Goal: Answer question/provide support: Share knowledge or assist other users

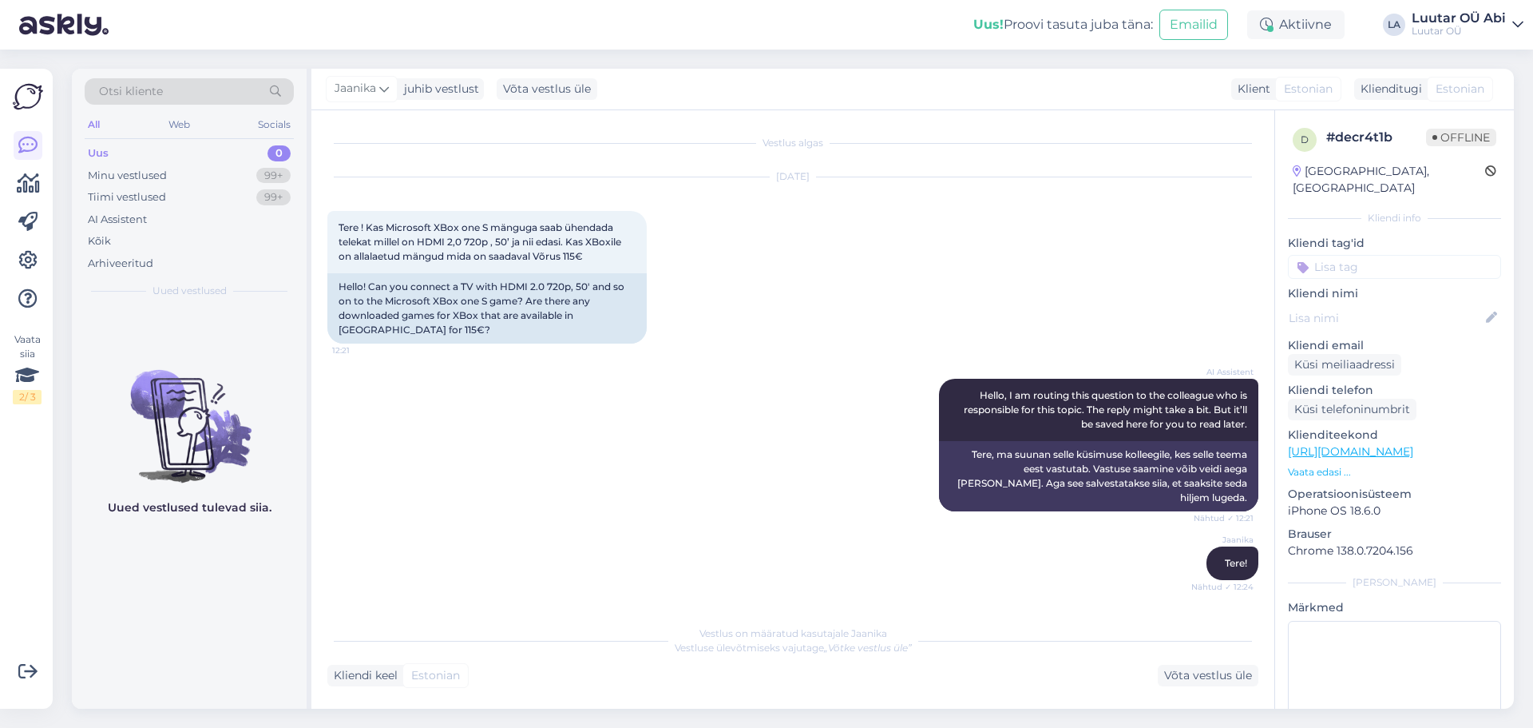
scroll to position [891, 0]
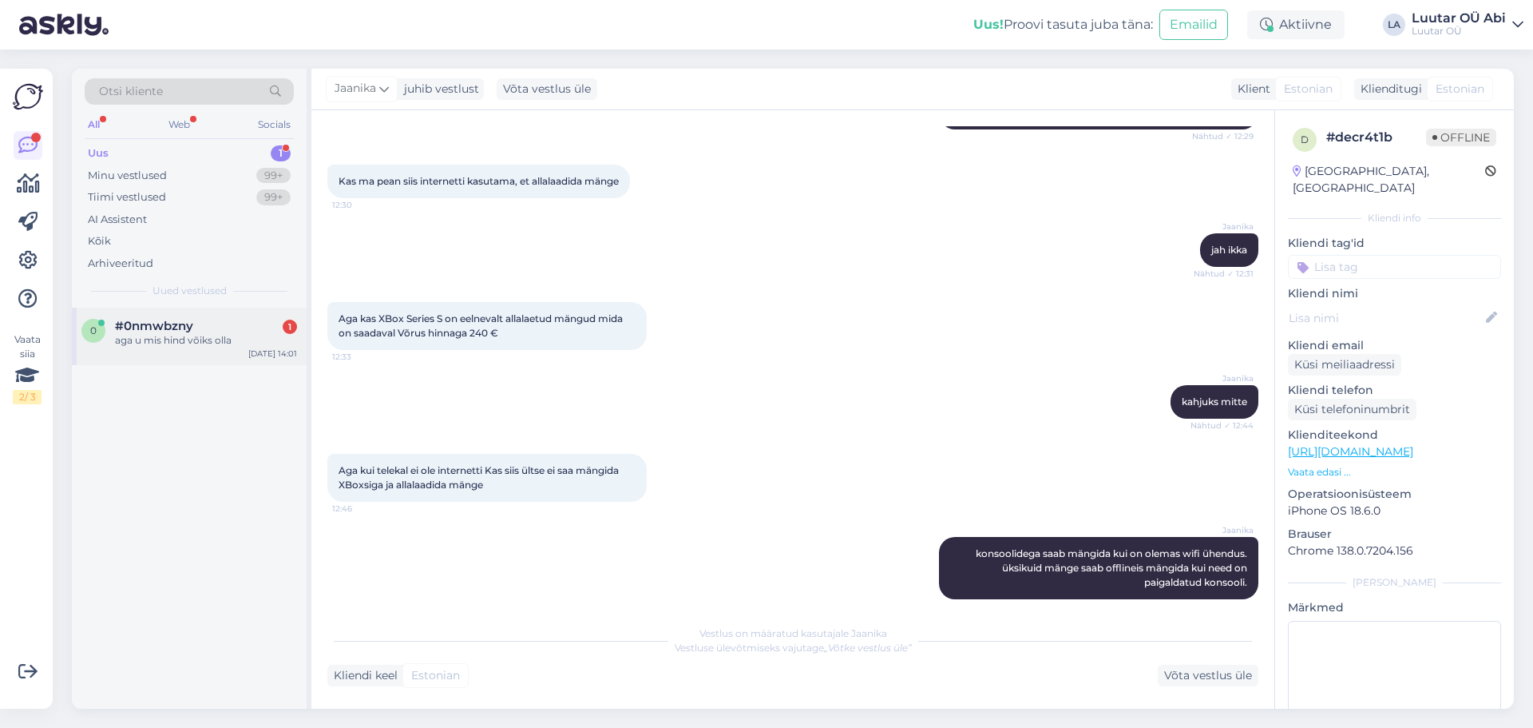
click at [213, 339] on div "aga u mis hind võiks olla" at bounding box center [206, 340] width 182 height 14
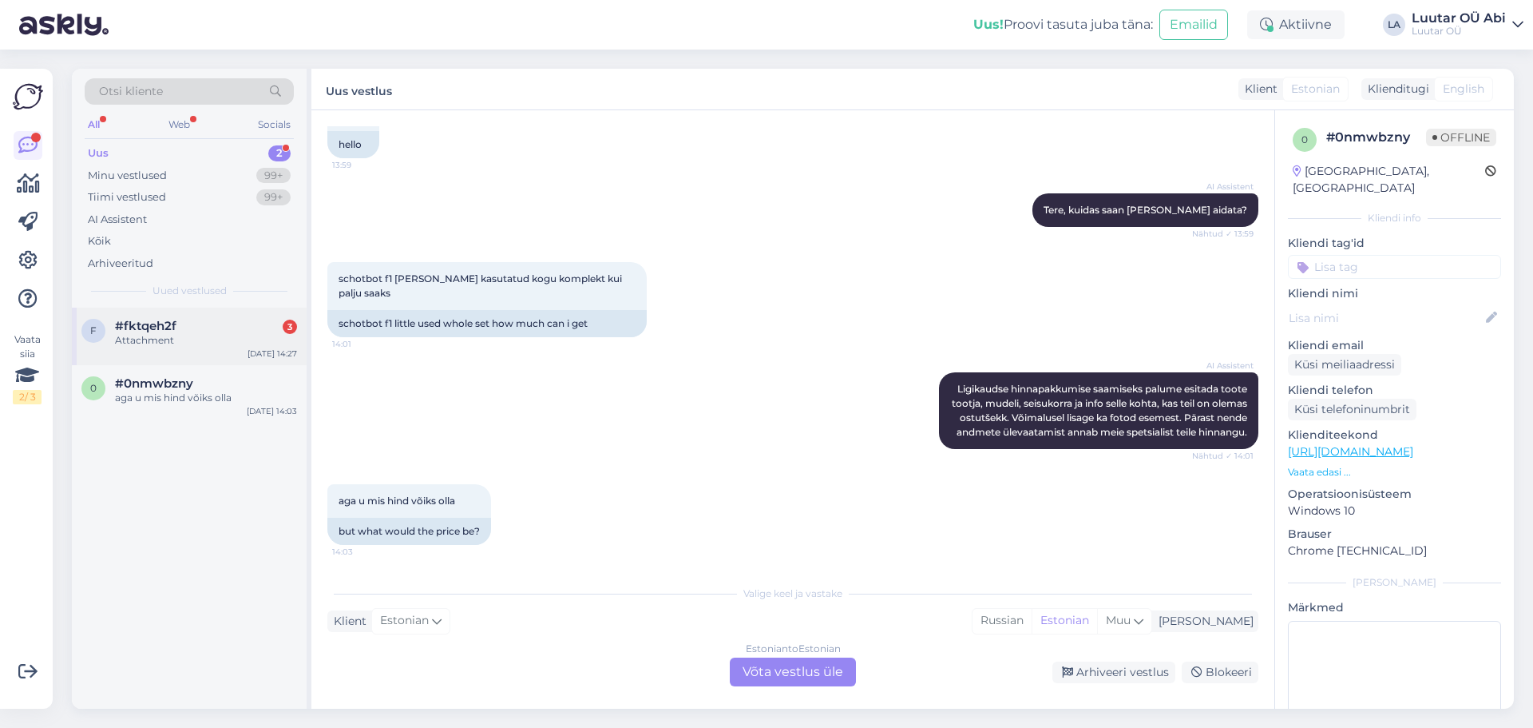
click at [275, 345] on div "Attachment" at bounding box center [206, 340] width 182 height 14
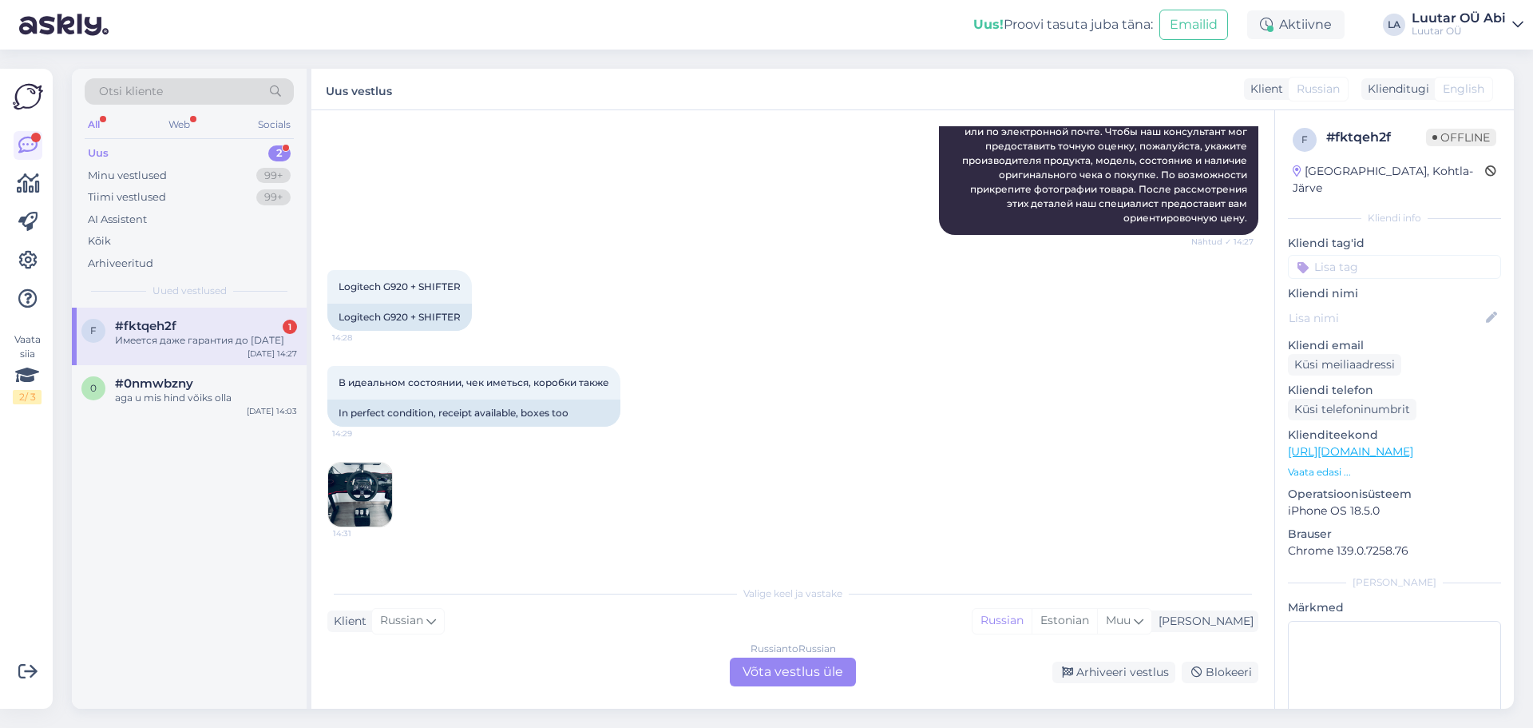
scroll to position [428, 0]
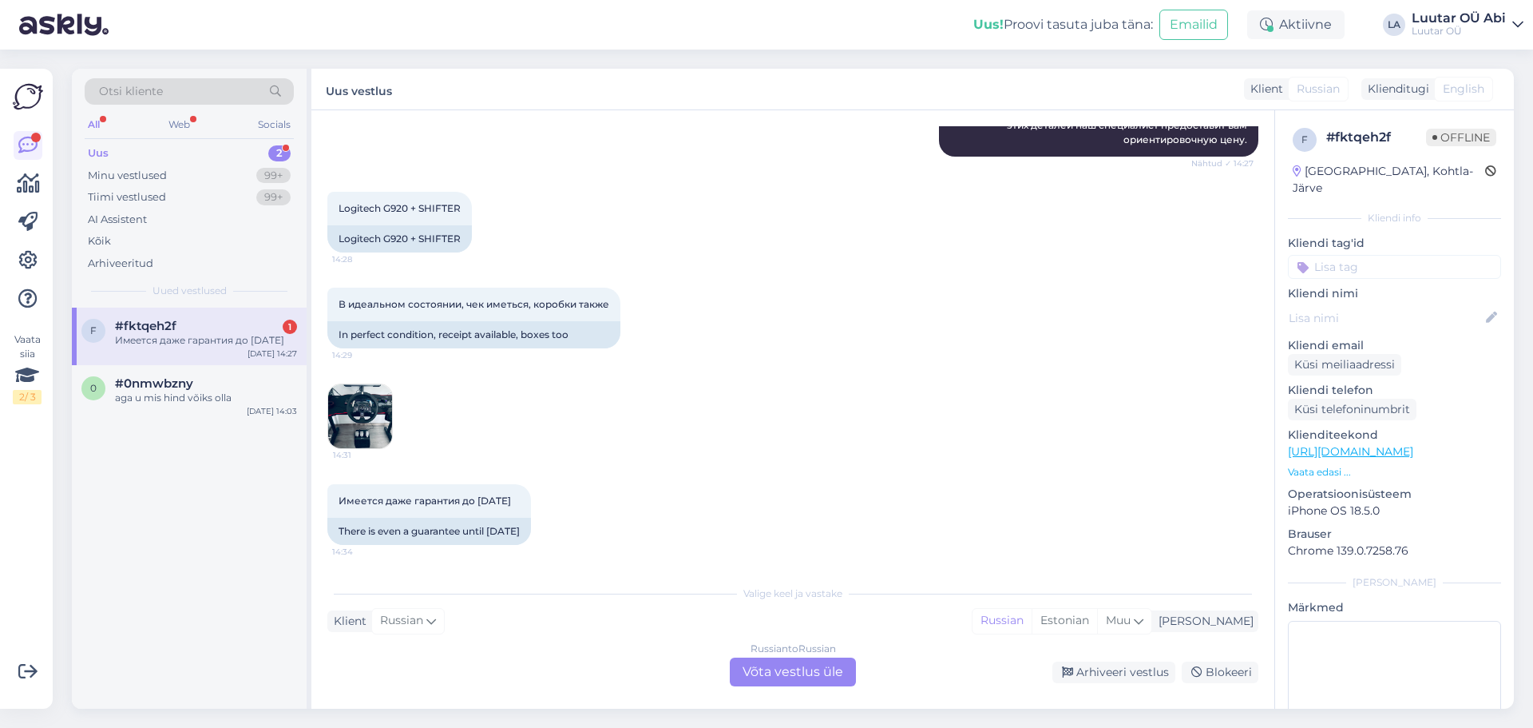
click at [168, 332] on span "#fktqeh2f" at bounding box center [145, 326] width 61 height 14
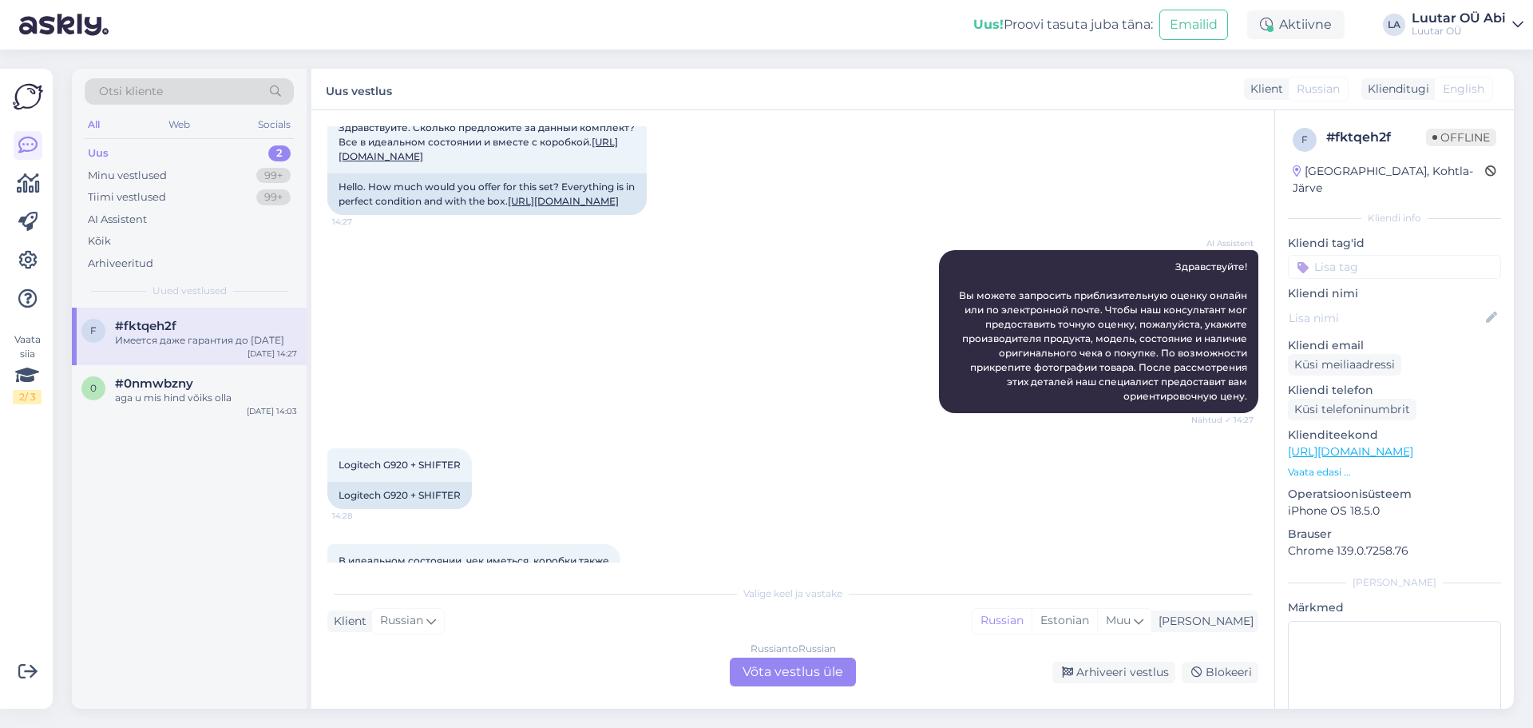
scroll to position [0, 0]
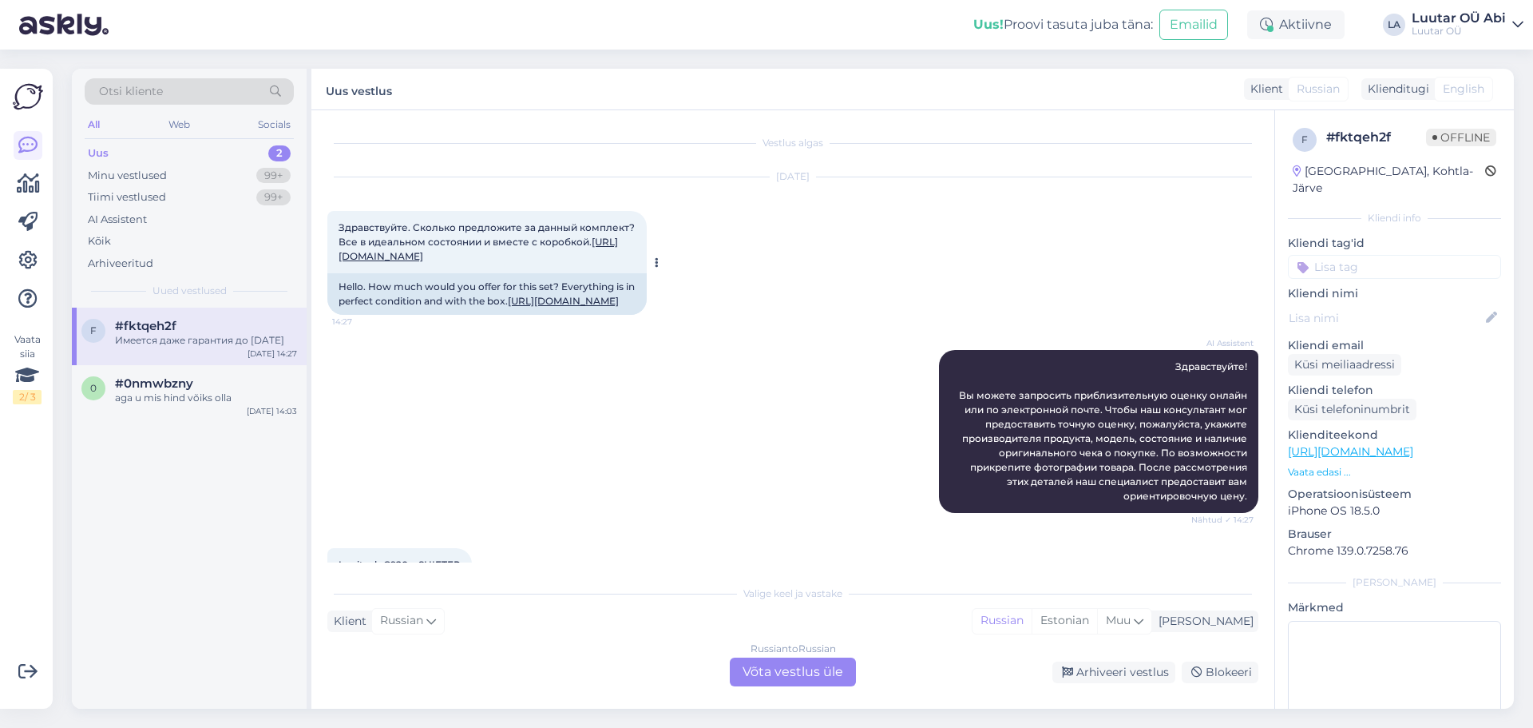
click at [488, 262] on link "[URL][DOMAIN_NAME]" at bounding box center [479, 249] width 280 height 26
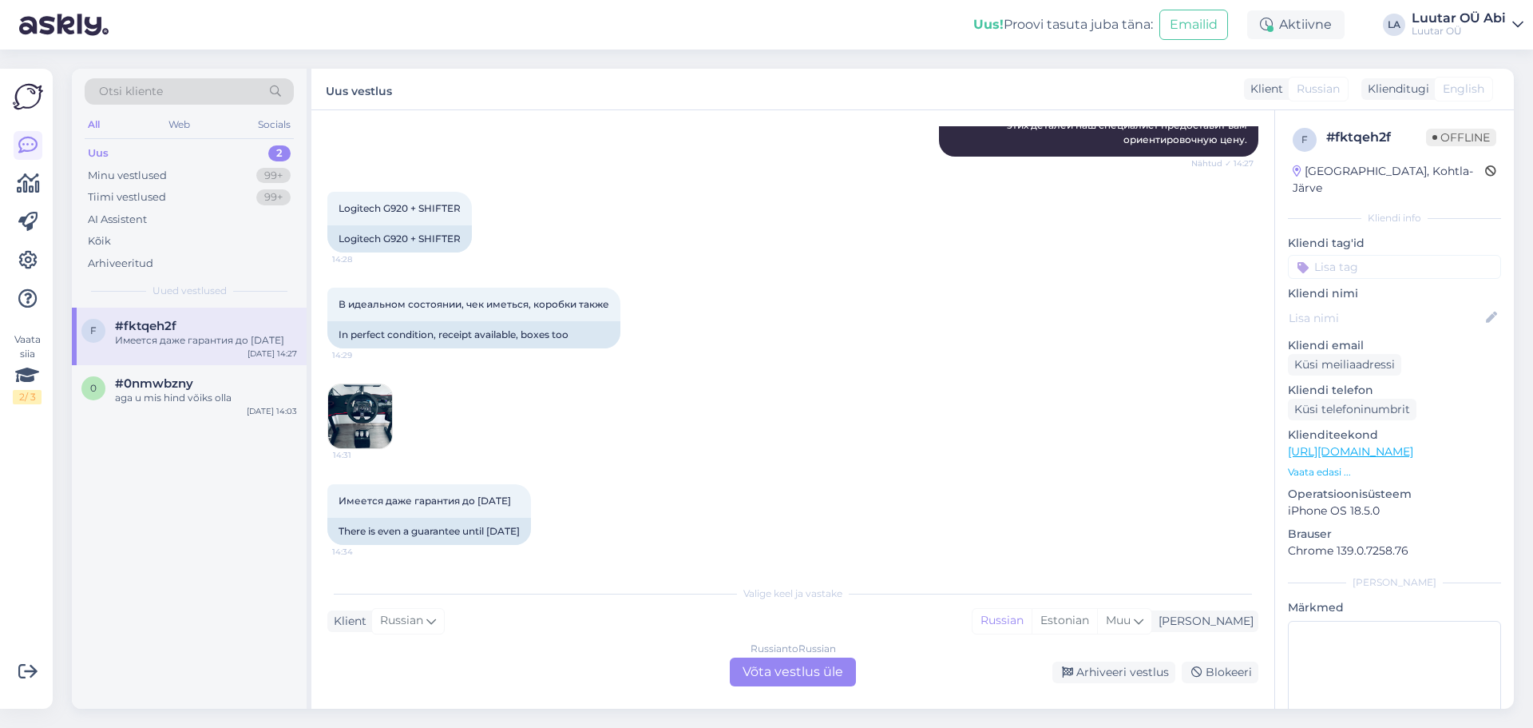
scroll to position [428, 0]
drag, startPoint x: 327, startPoint y: 204, endPoint x: 463, endPoint y: 205, distance: 135.8
click at [463, 205] on div "Logitech G920 + SHIFTER 14:28" at bounding box center [399, 209] width 145 height 34
copy span "Logitech G920 + SHIFTER"
click at [743, 672] on div "Russian to Russian Võta vestlus üle" at bounding box center [793, 671] width 126 height 29
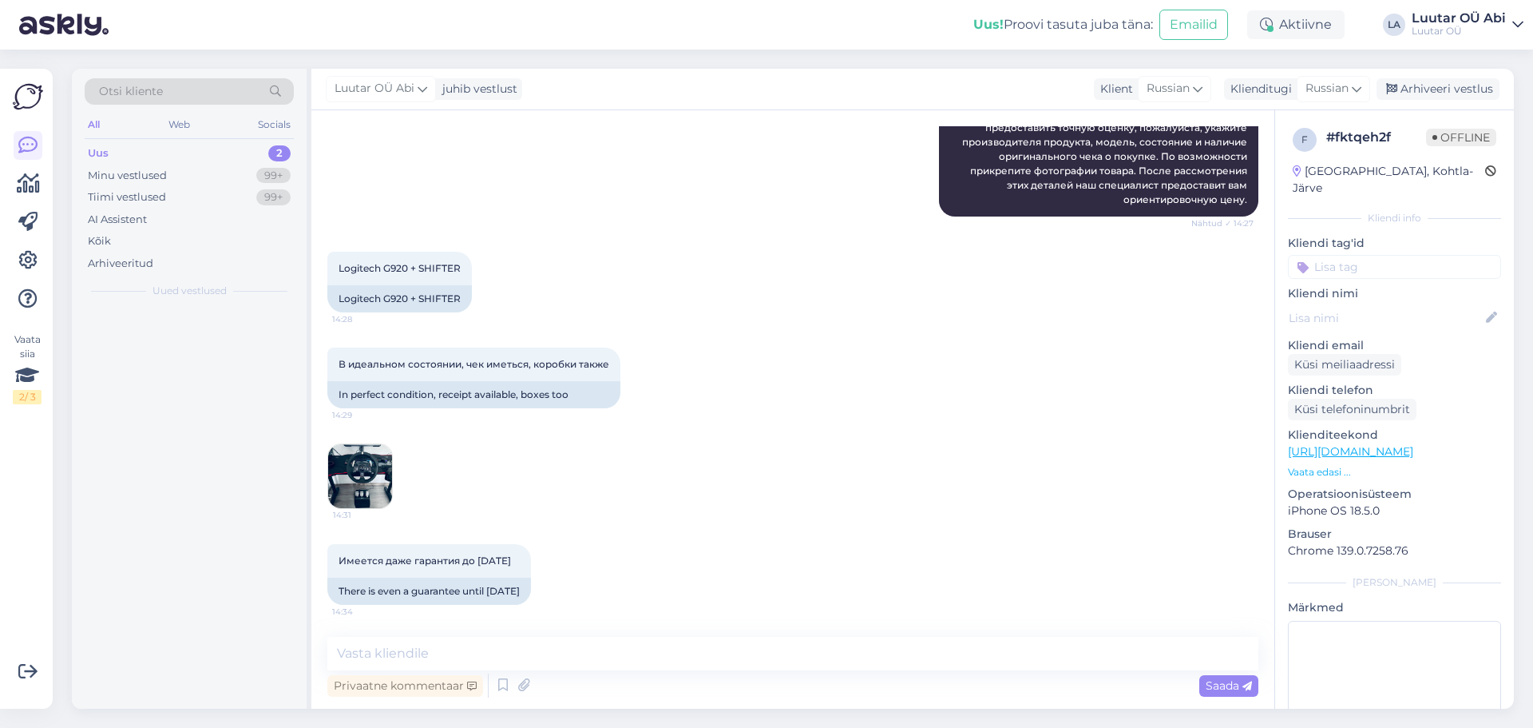
scroll to position [368, 0]
click at [656, 659] on textarea at bounding box center [792, 654] width 931 height 34
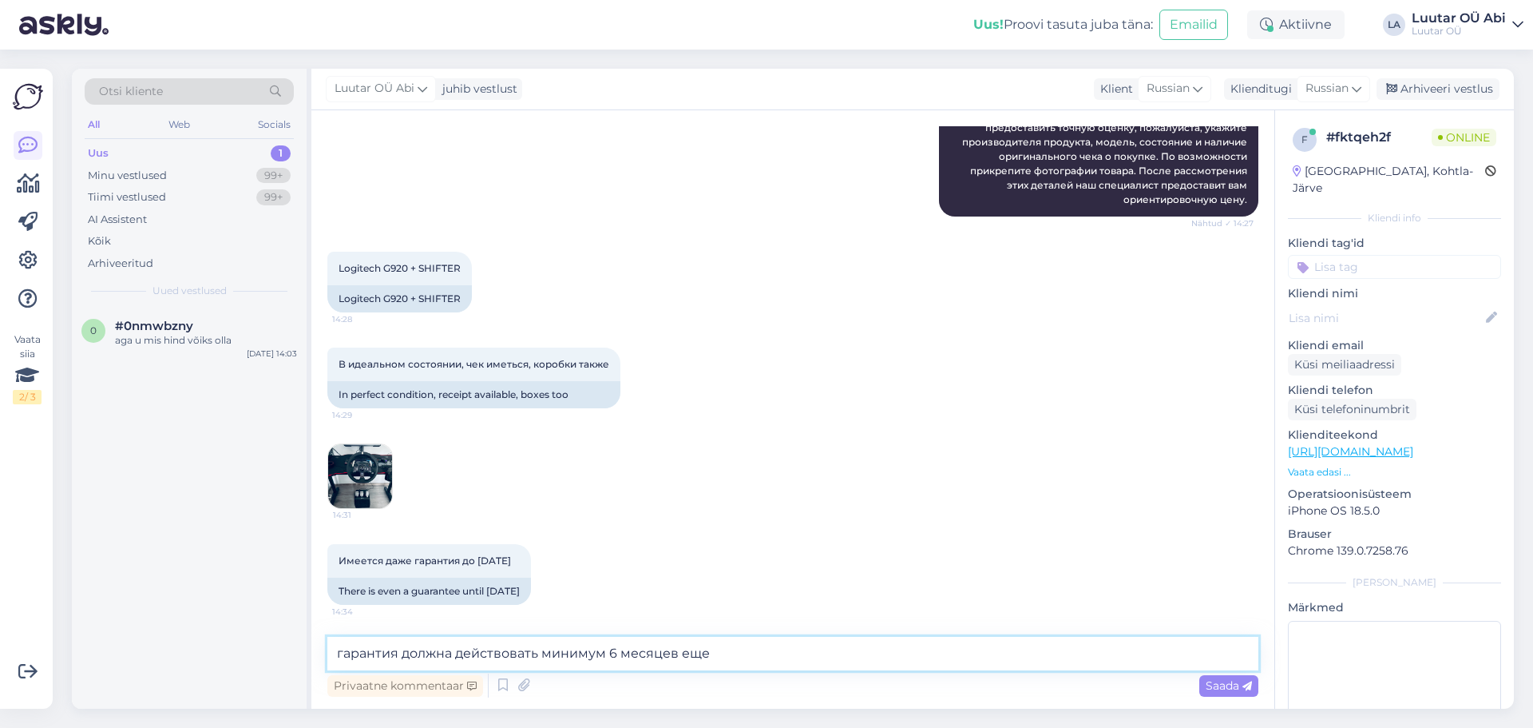
type textarea "гарантия должна действовать минимум 6 месяцев еще"
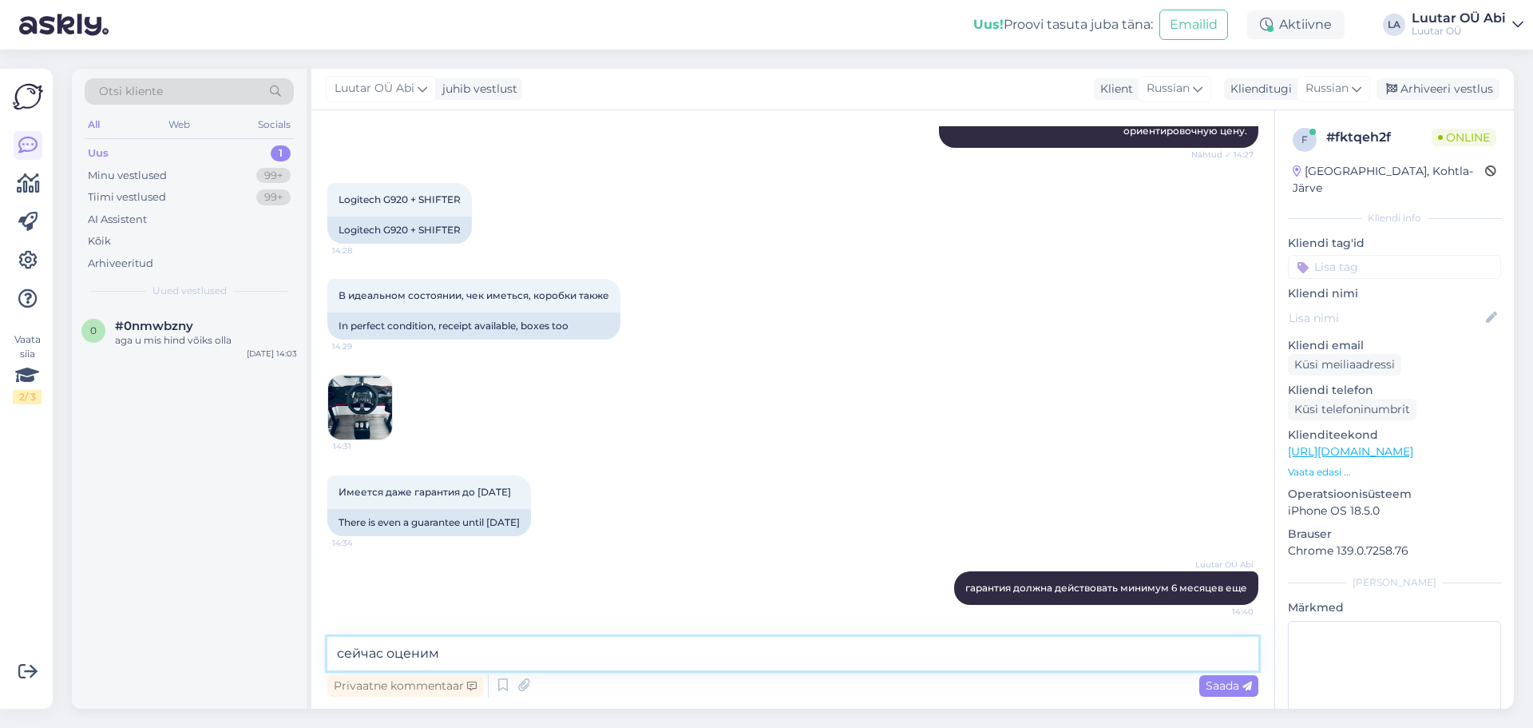
type textarea "сейчас оценим"
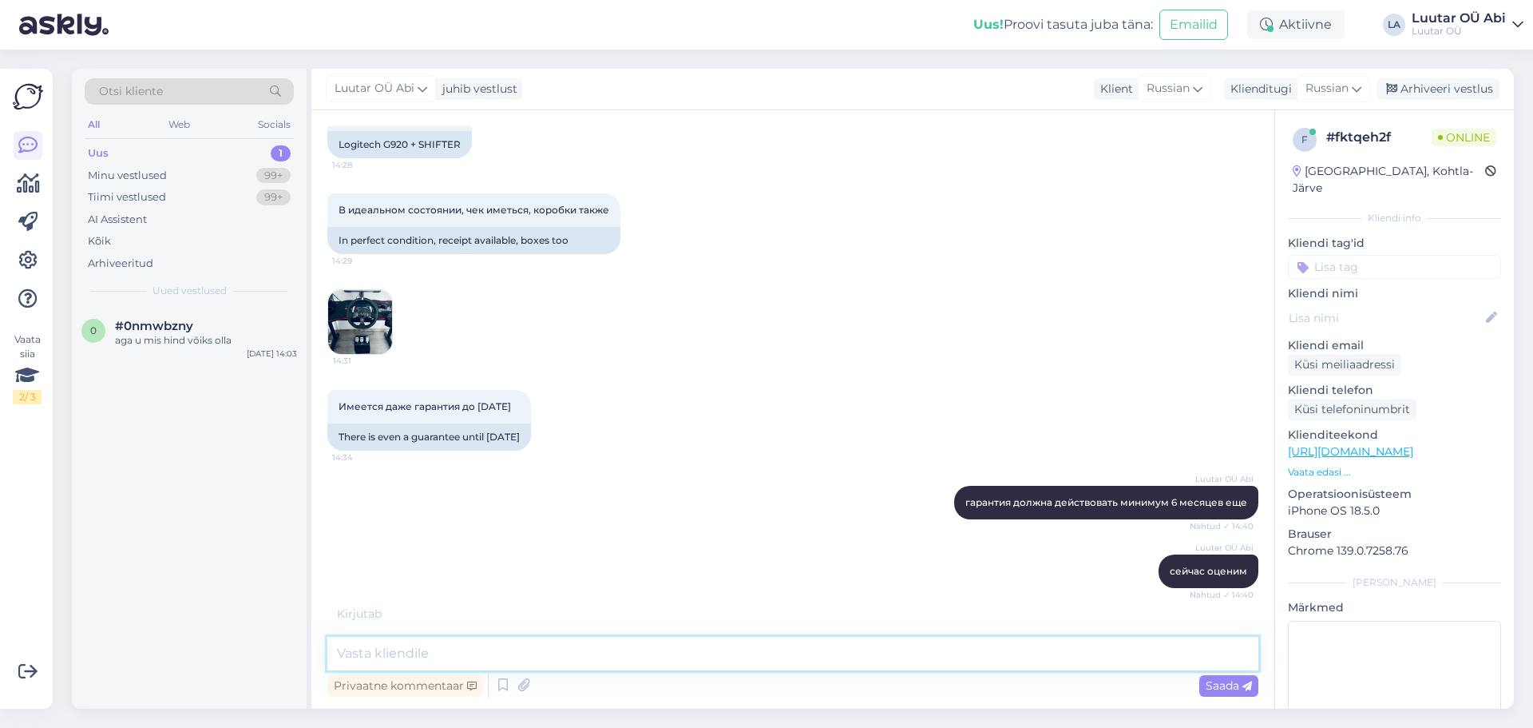
scroll to position [574, 0]
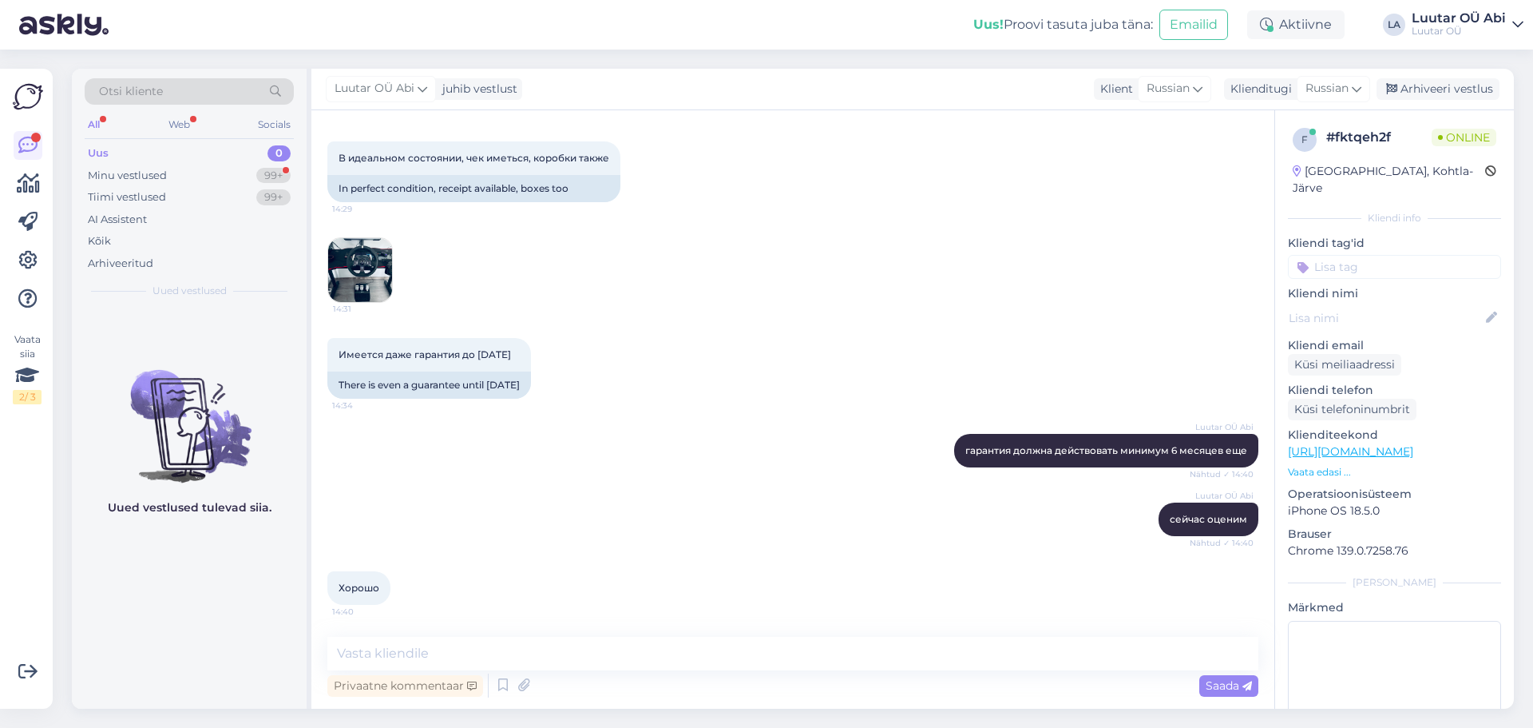
click at [805, 392] on div "Имеется даже гарантия до [DATE] 14:34 There is even a guarantee until [DATE]" at bounding box center [792, 368] width 931 height 96
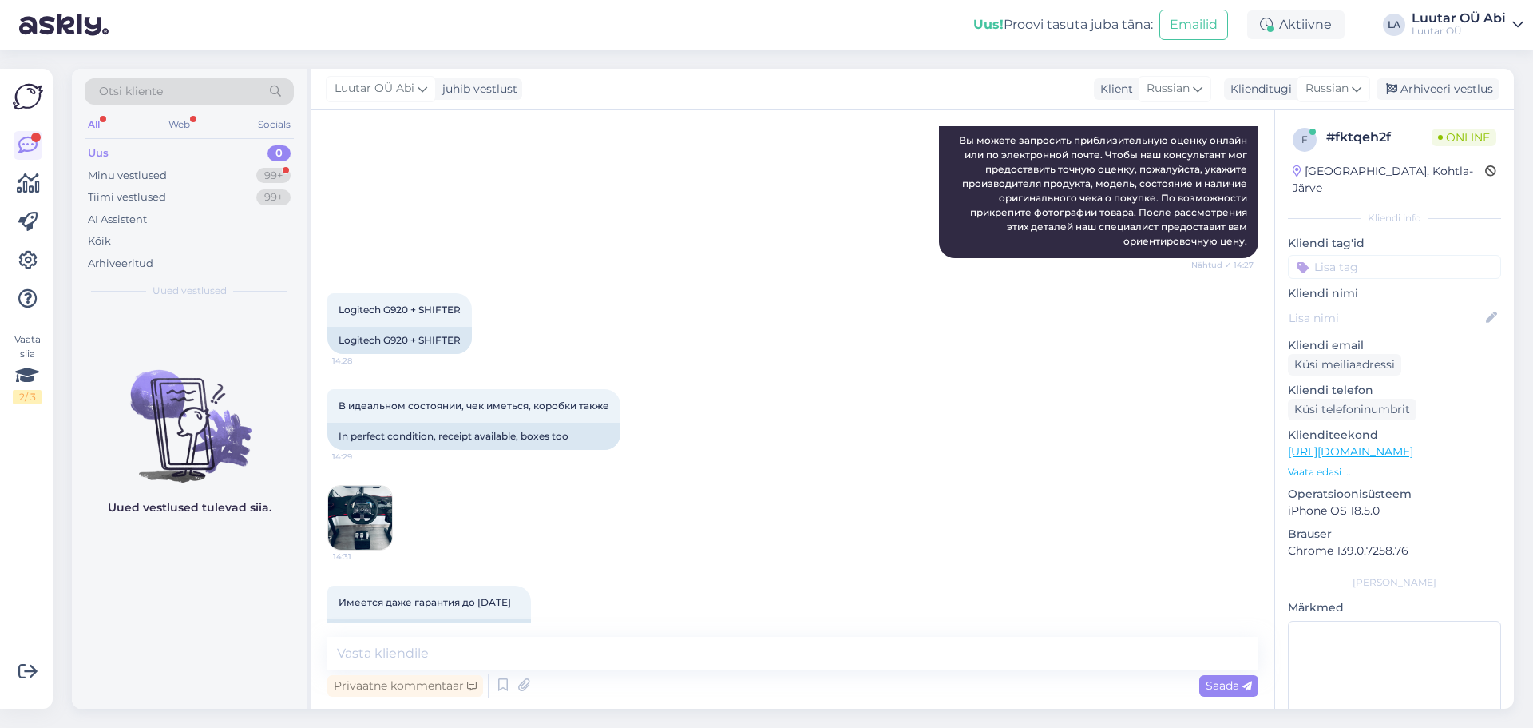
scroll to position [0, 0]
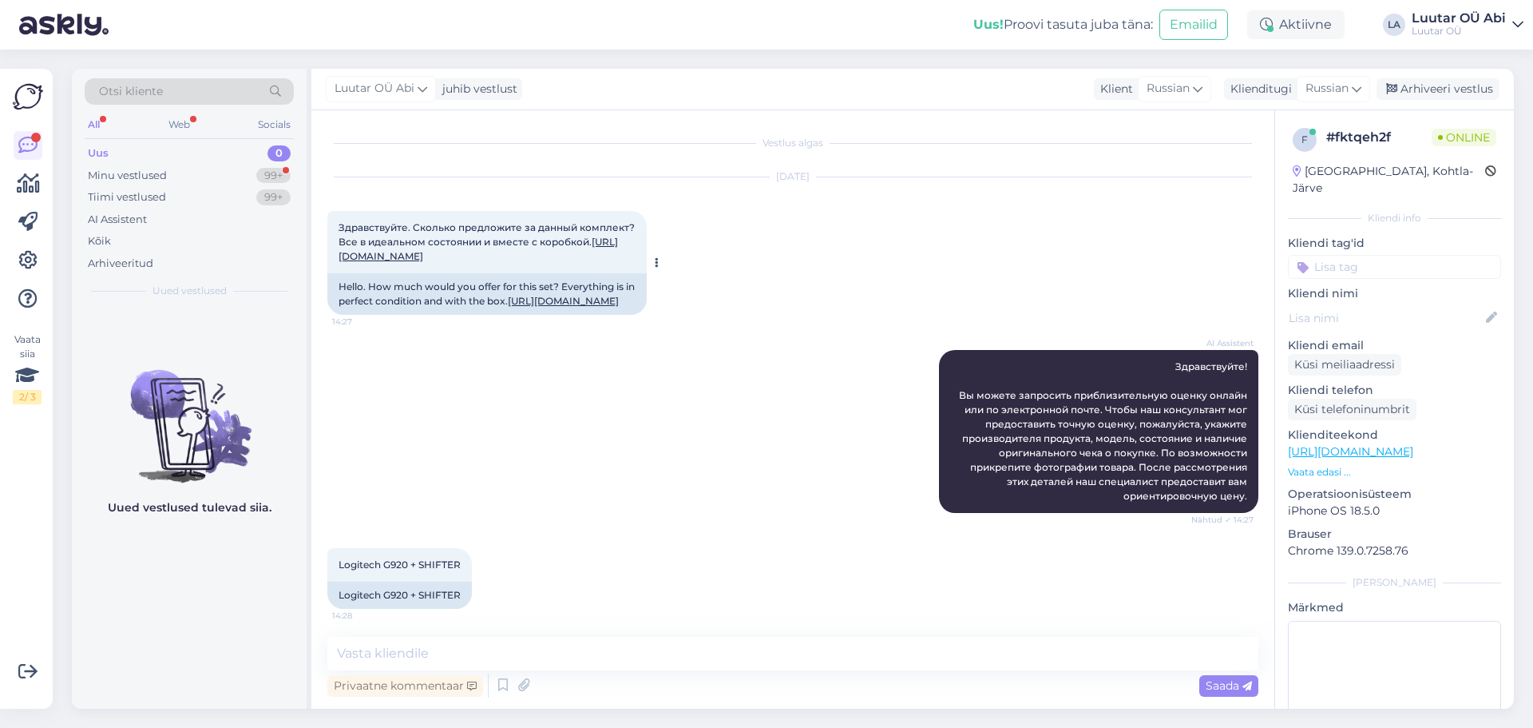
click at [453, 262] on link "[URL][DOMAIN_NAME]" at bounding box center [479, 249] width 280 height 26
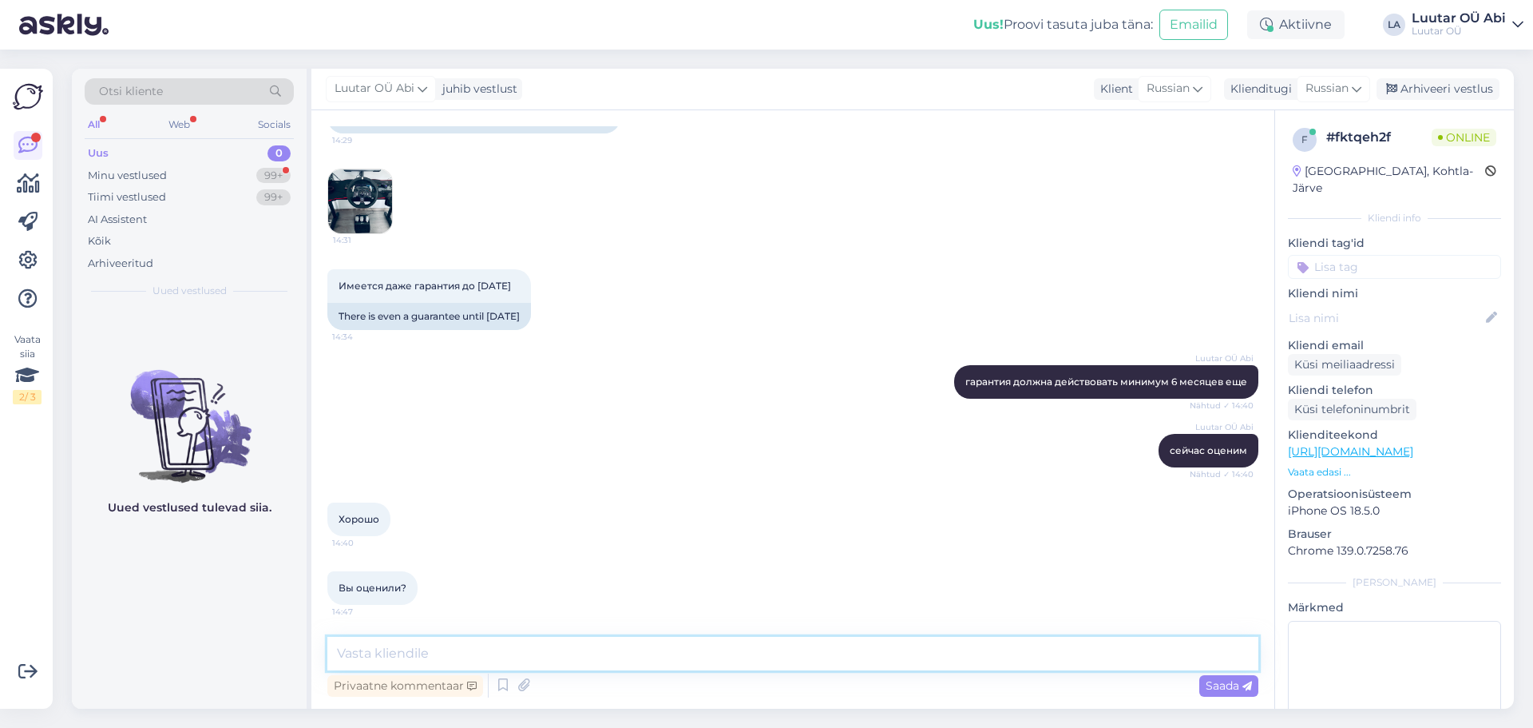
click at [658, 668] on textarea at bounding box center [792, 654] width 931 height 34
type textarea "до 100 можем предложить"
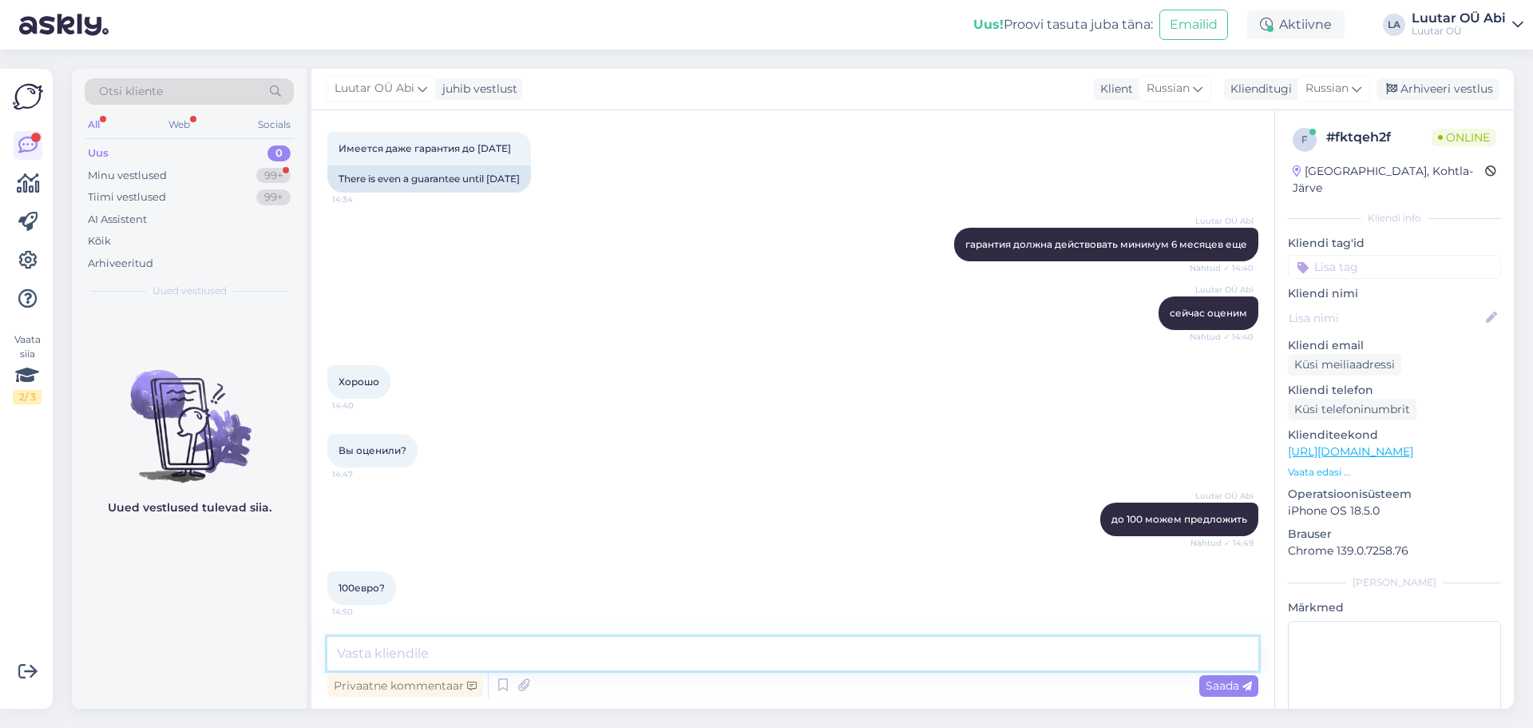
scroll to position [780, 0]
click at [698, 256] on div "Luutar OÜ Abi гарантия должна действовать минимум 6 месяцев еще Nähtud ✓ 14:40" at bounding box center [792, 244] width 931 height 69
click at [258, 166] on div "Minu vestlused 99+" at bounding box center [189, 176] width 209 height 22
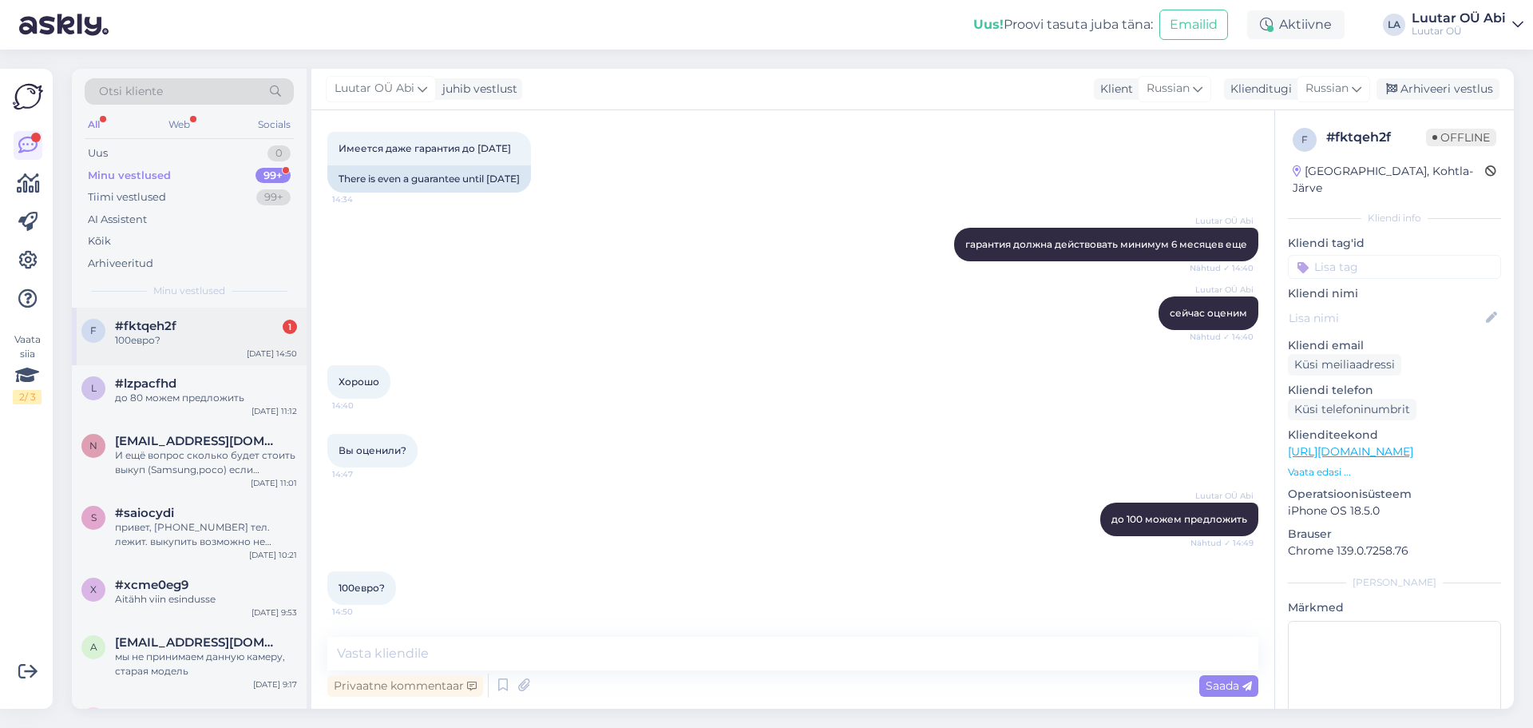
click at [257, 355] on div "[DATE] 14:50" at bounding box center [272, 353] width 50 height 12
